Goal: Check status: Check status

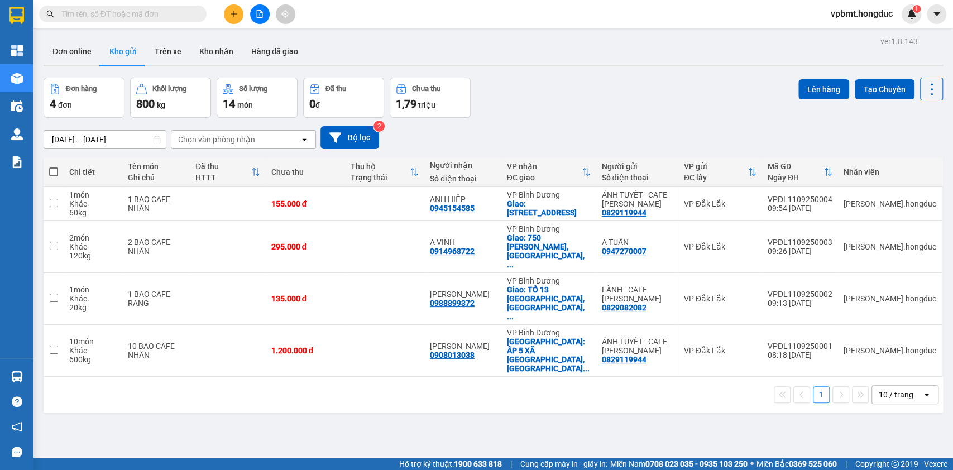
click at [250, 19] on button at bounding box center [260, 14] width 20 height 20
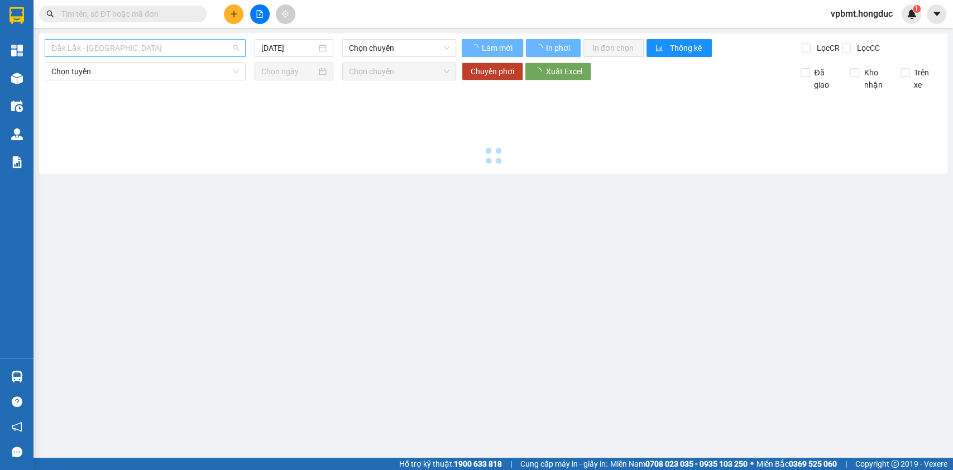
click at [238, 46] on span "Đắk Lắk - Bình Dương" at bounding box center [145, 48] width 188 height 17
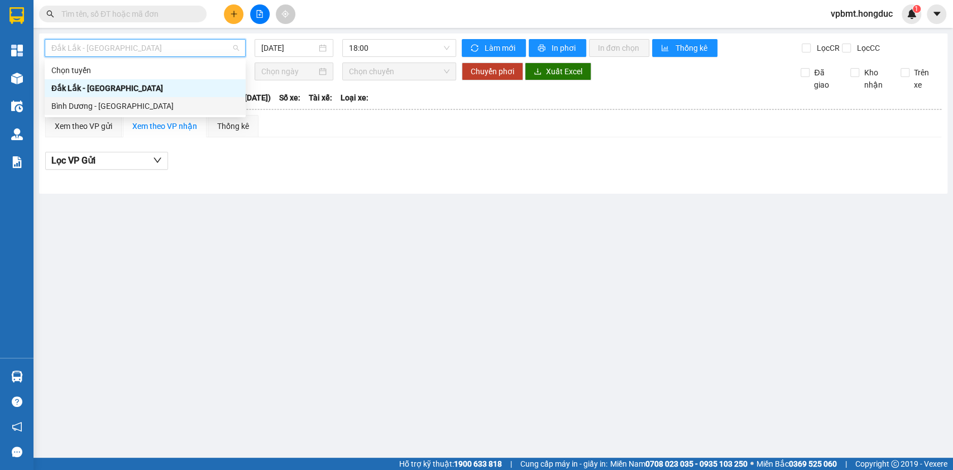
click at [216, 105] on div "Bình Dương - Đắk Lắk" at bounding box center [145, 106] width 188 height 12
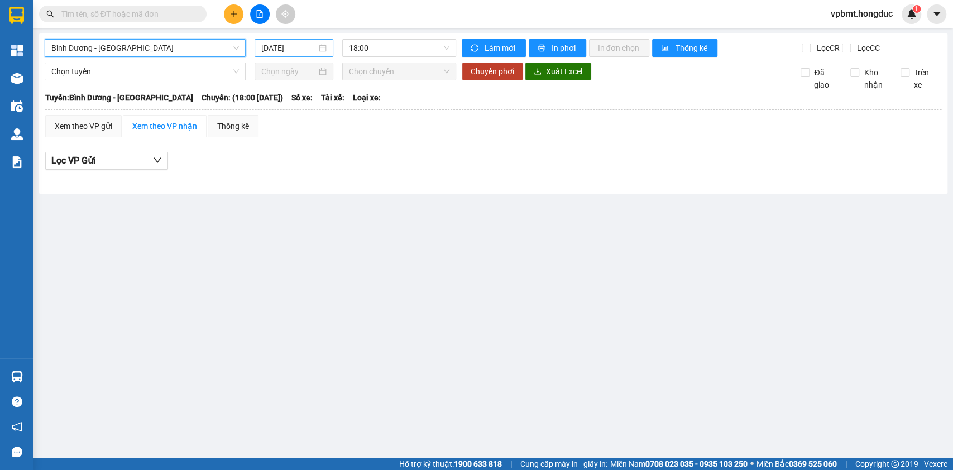
click at [274, 50] on input "11/09/2025" at bounding box center [288, 48] width 55 height 12
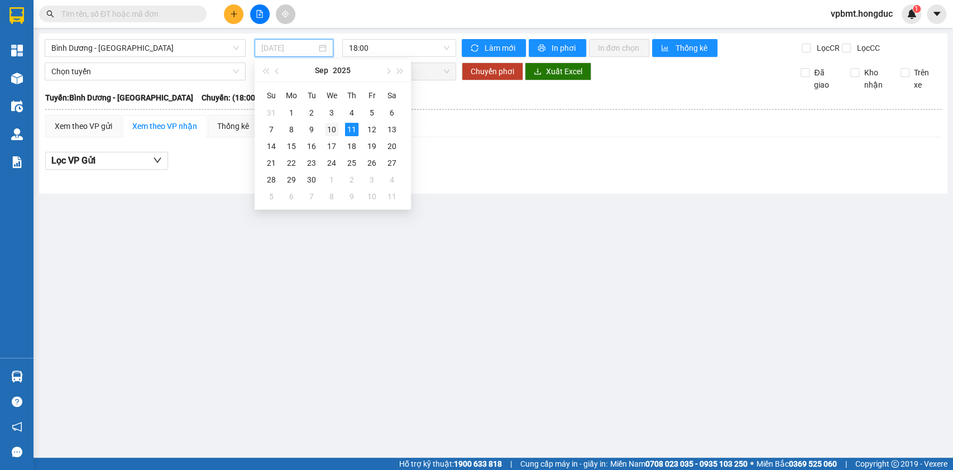
click at [336, 133] on div "10" at bounding box center [331, 129] width 13 height 13
type input "10/09/2025"
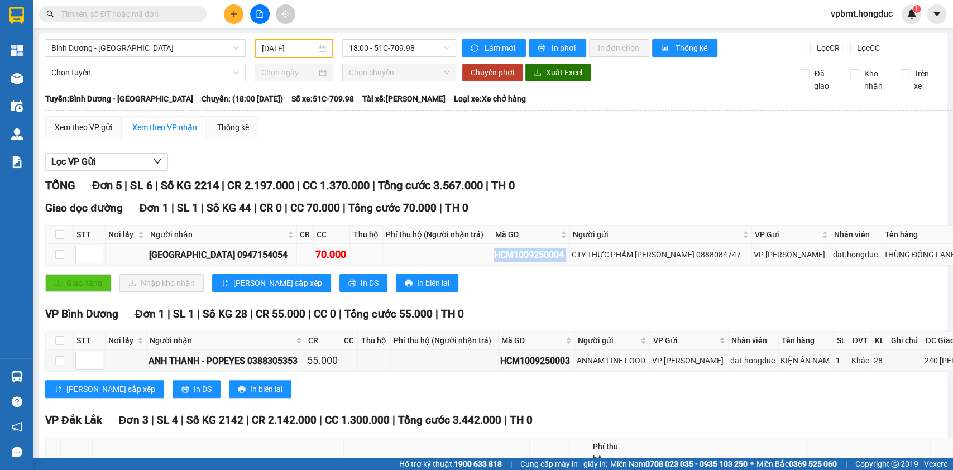
drag, startPoint x: 417, startPoint y: 274, endPoint x: 501, endPoint y: 287, distance: 85.2
click at [501, 266] on tr "HỒNG NHI 0947154054 70.000 HCM1009250004 CTY THỰC PHẨM LÂM VŨ 0888084747 VP Hồ …" at bounding box center [605, 255] width 1118 height 22
copy div "HCM1009250004"
